Goal: Task Accomplishment & Management: Manage account settings

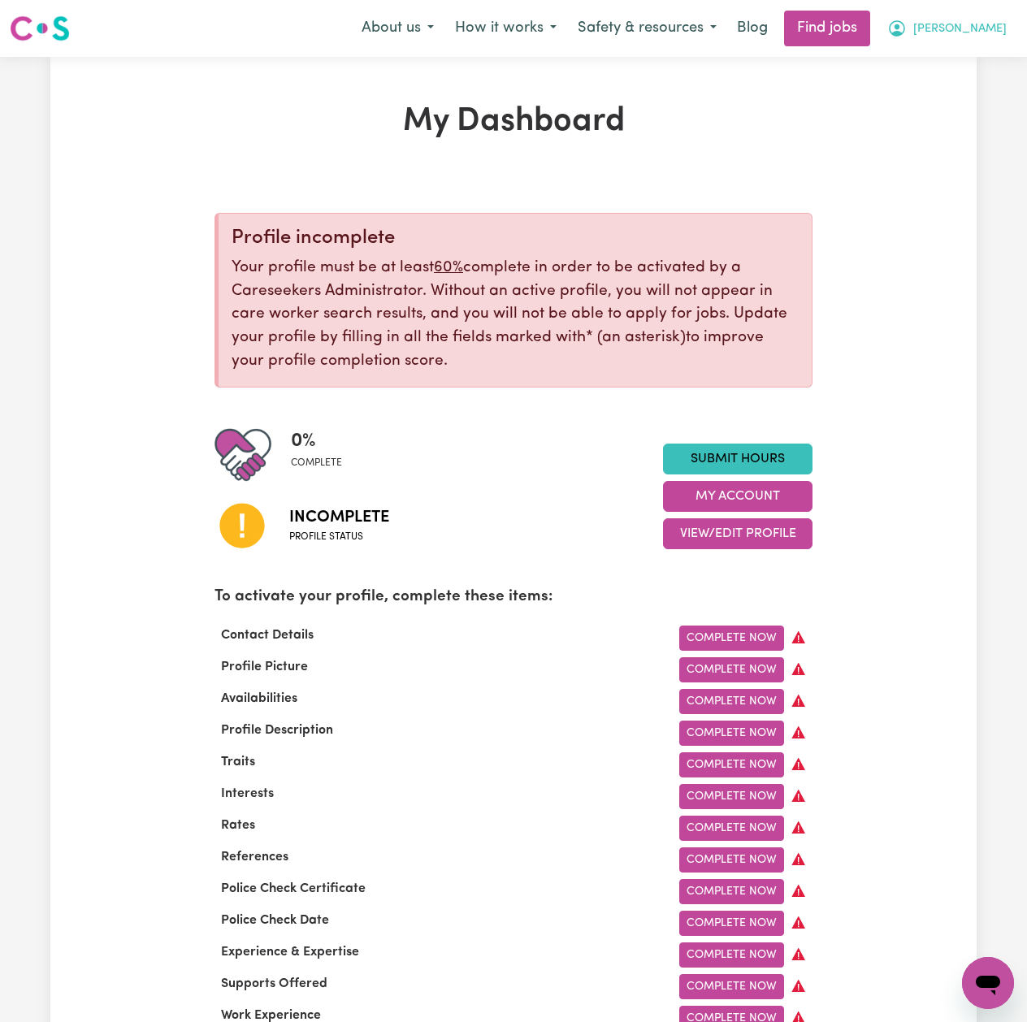
click at [1005, 36] on button "[PERSON_NAME]" at bounding box center [946, 28] width 140 height 34
click at [944, 131] on link "Logout" at bounding box center [952, 124] width 128 height 31
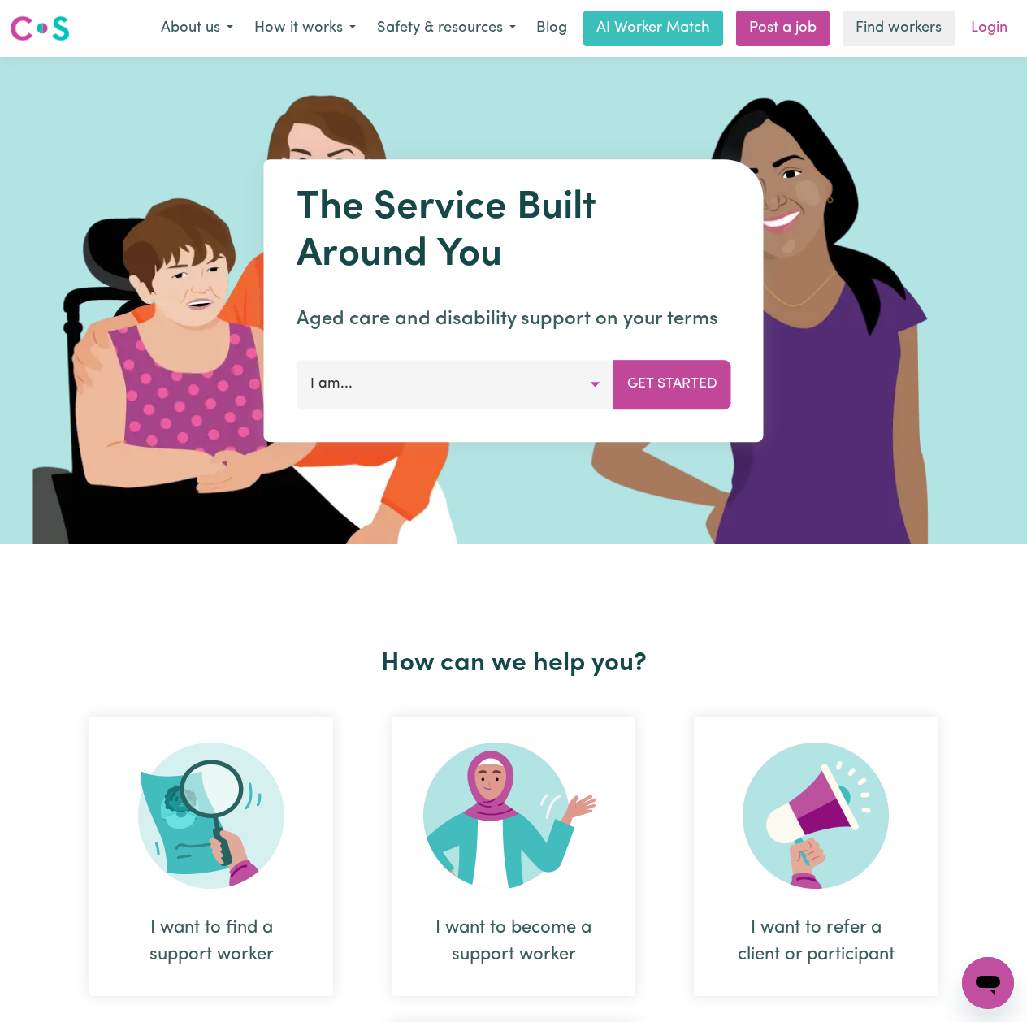
click at [1014, 30] on link "Login" at bounding box center [989, 29] width 56 height 36
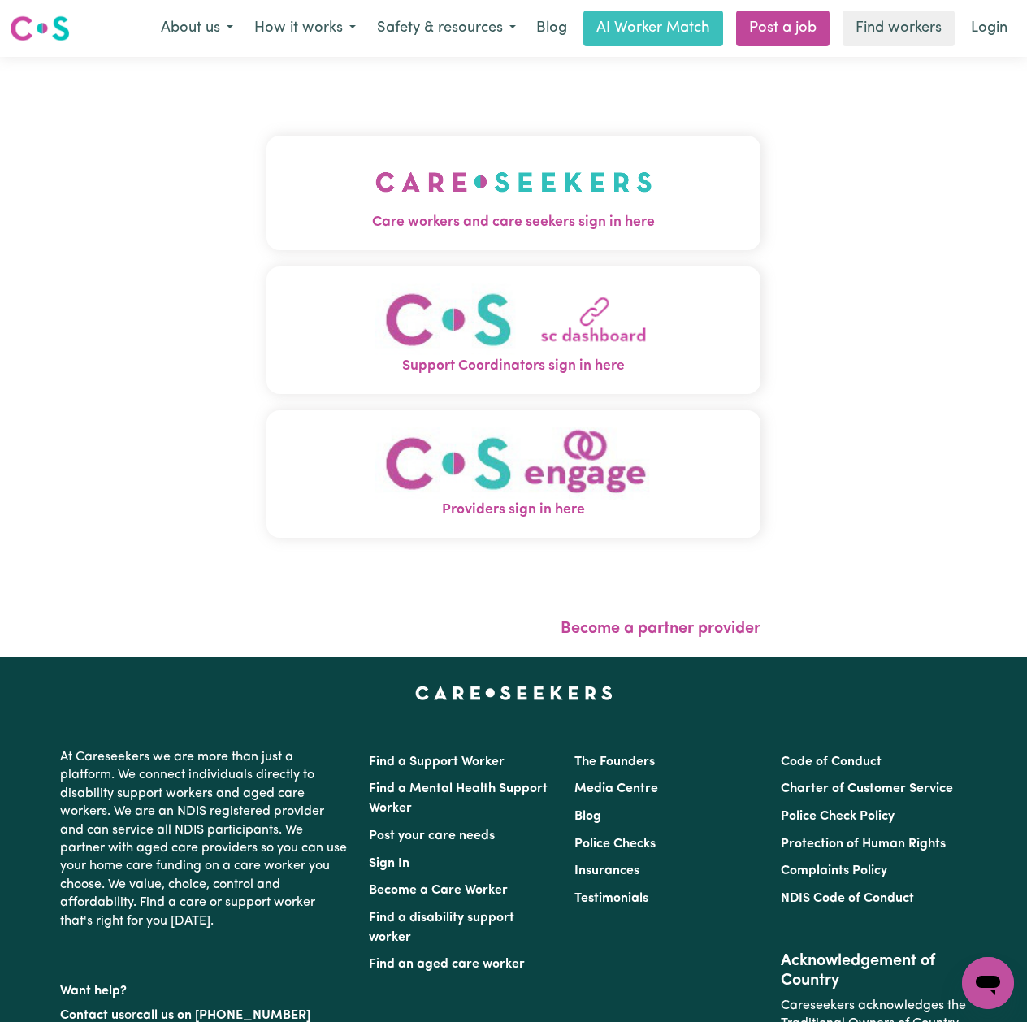
click at [319, 209] on button "Care workers and care seekers sign in here" at bounding box center [513, 193] width 494 height 114
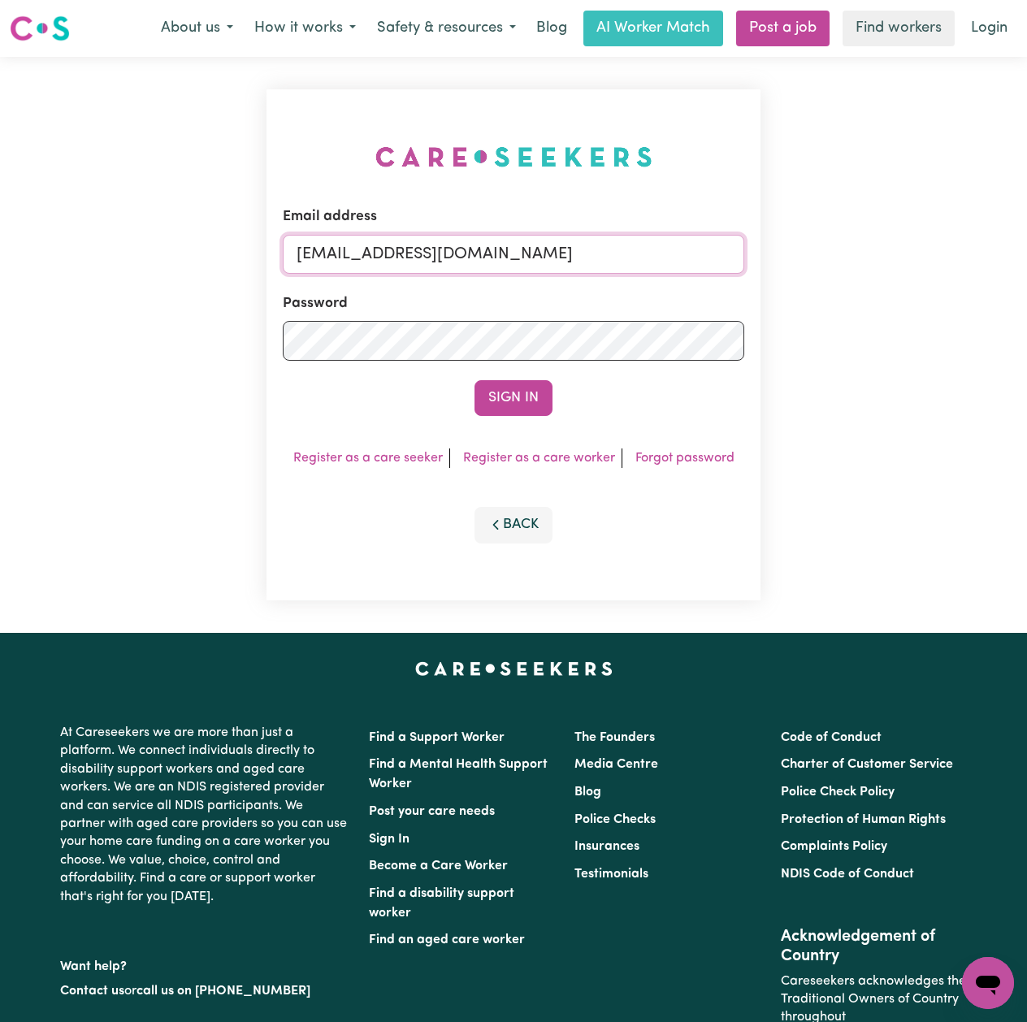
click at [465, 267] on input "[EMAIL_ADDRESS][DOMAIN_NAME]" at bounding box center [513, 254] width 461 height 39
drag, startPoint x: 703, startPoint y: 248, endPoint x: 747, endPoint y: 248, distance: 43.9
click at [747, 248] on div "Email address Superuser~[EMAIL_ADDRESS][DOMAIN_NAME] Password Sign In Register …" at bounding box center [513, 344] width 494 height 511
drag, startPoint x: 442, startPoint y: 258, endPoint x: 423, endPoint y: 257, distance: 18.7
click at [442, 257] on input "Superuser~[EMAIL_ADDRESS][DOMAIN_NAME]" at bounding box center [513, 254] width 461 height 39
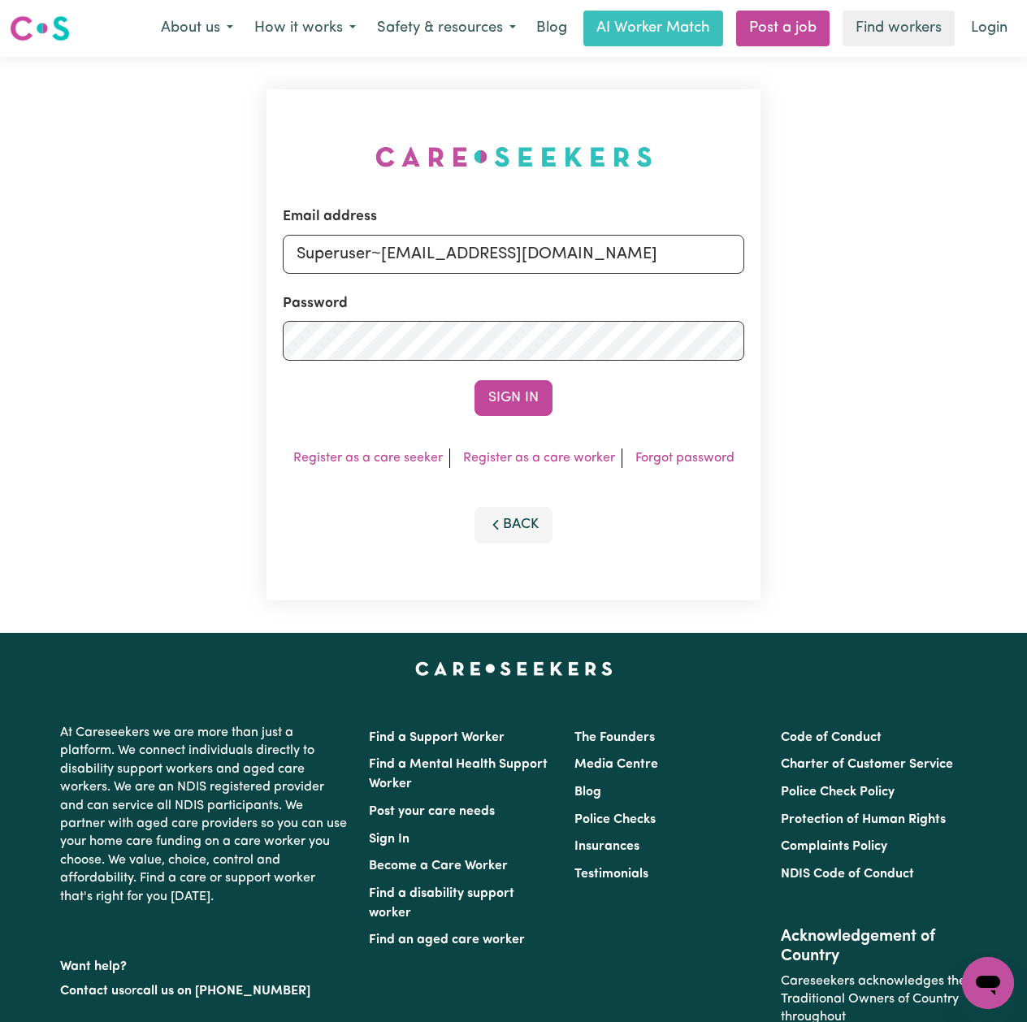
drag, startPoint x: 382, startPoint y: 249, endPoint x: 854, endPoint y: 238, distance: 472.8
click at [854, 238] on div "Email address Superuser~[EMAIL_ADDRESS][DOMAIN_NAME] Password Sign In Register …" at bounding box center [513, 345] width 1027 height 576
type input "Superuser~[EMAIL_ADDRESS][DOMAIN_NAME]"
click at [514, 387] on button "Sign In" at bounding box center [513, 398] width 78 height 36
